Goal: Contribute content: Contribute content

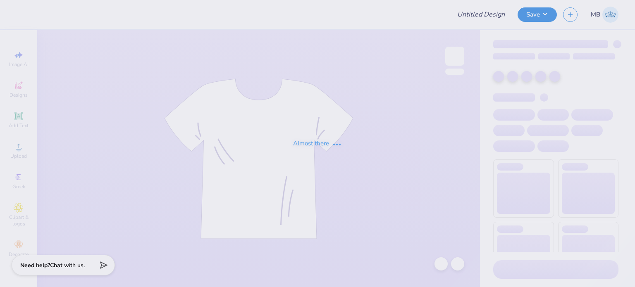
type input "sample ddd 5k"
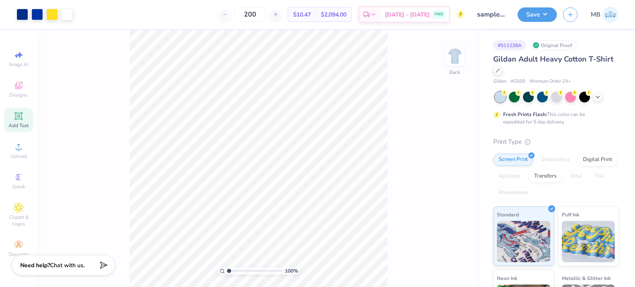
click at [19, 121] on div "Add Text" at bounding box center [18, 120] width 29 height 24
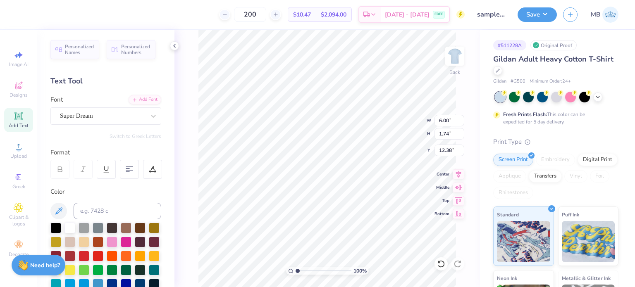
scroll to position [7, 1]
type textarea "®"
click at [88, 110] on div "Super Dream" at bounding box center [102, 116] width 87 height 13
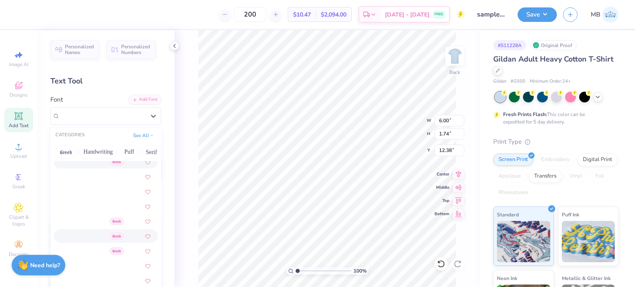
scroll to position [291, 0]
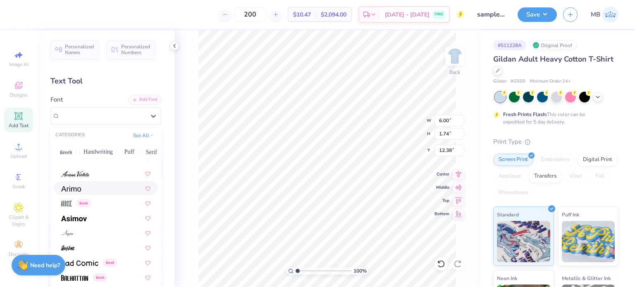
click at [77, 183] on div at bounding box center [106, 189] width 104 height 14
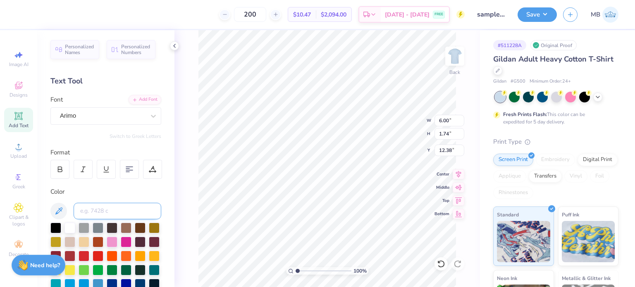
click at [98, 212] on input at bounding box center [118, 211] width 88 height 17
type input "286C"
drag, startPoint x: 299, startPoint y: 271, endPoint x: 317, endPoint y: 268, distance: 18.5
type input "4.55"
click at [317, 268] on input "range" at bounding box center [324, 271] width 56 height 7
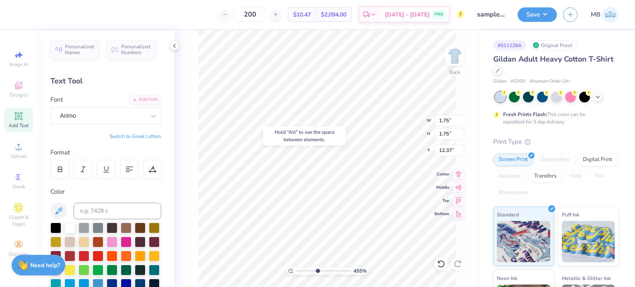
type input "9.62"
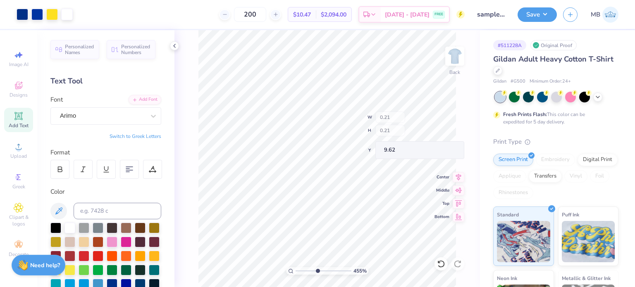
type input "0.21"
type input "8.51"
type input "0.14"
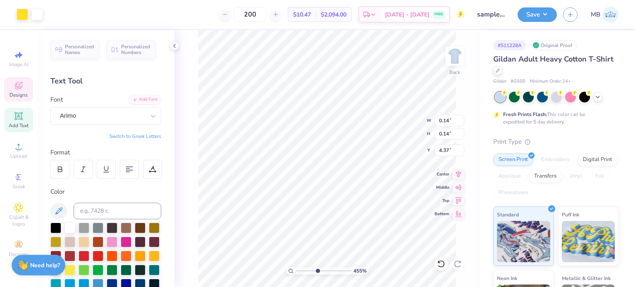
type input "5.06"
type input "3.87"
type input "4.37"
type input "0.14"
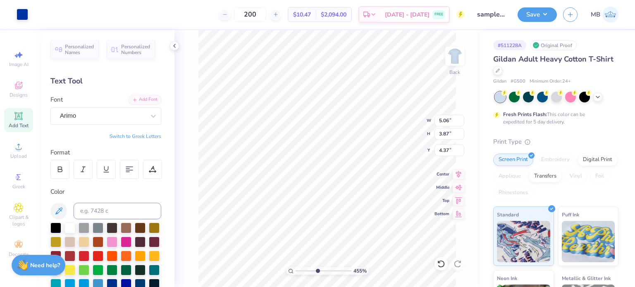
type input "8.51"
type input "4.17107713583702"
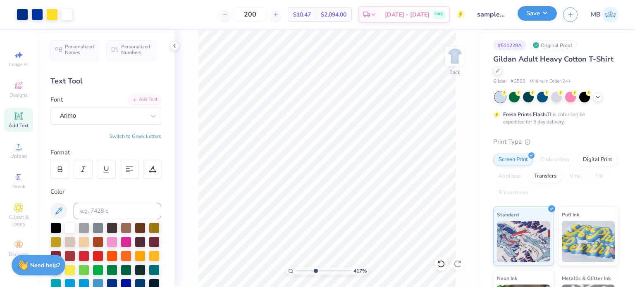
click at [531, 14] on button "Save" at bounding box center [537, 13] width 39 height 14
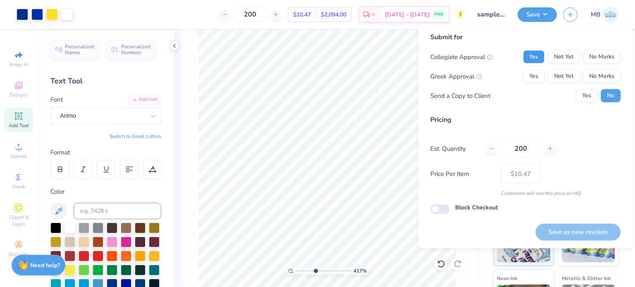
click at [538, 56] on button "Yes" at bounding box center [534, 56] width 22 height 13
click at [529, 77] on button "Yes" at bounding box center [534, 76] width 22 height 13
click at [562, 235] on button "Save as new revision" at bounding box center [578, 232] width 85 height 17
type input "$10.47"
